Goal: Task Accomplishment & Management: Use online tool/utility

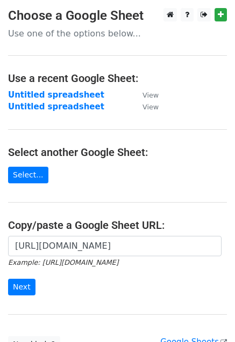
scroll to position [0, 249]
type input "[URL][DOMAIN_NAME]"
click at [26, 287] on input "Next" at bounding box center [21, 287] width 27 height 17
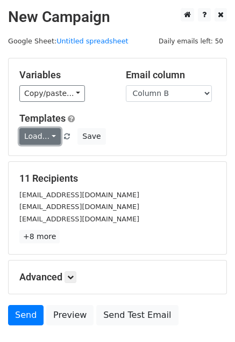
click at [41, 132] on link "Load..." at bounding box center [39, 136] width 41 height 17
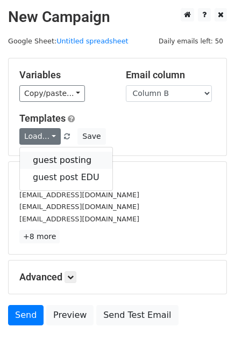
click at [60, 157] on link "guest posting" at bounding box center [66, 160] width 92 height 17
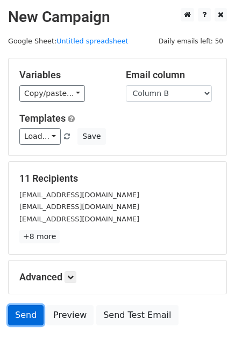
click at [27, 310] on link "Send" at bounding box center [25, 315] width 35 height 20
